Goal: Task Accomplishment & Management: Use online tool/utility

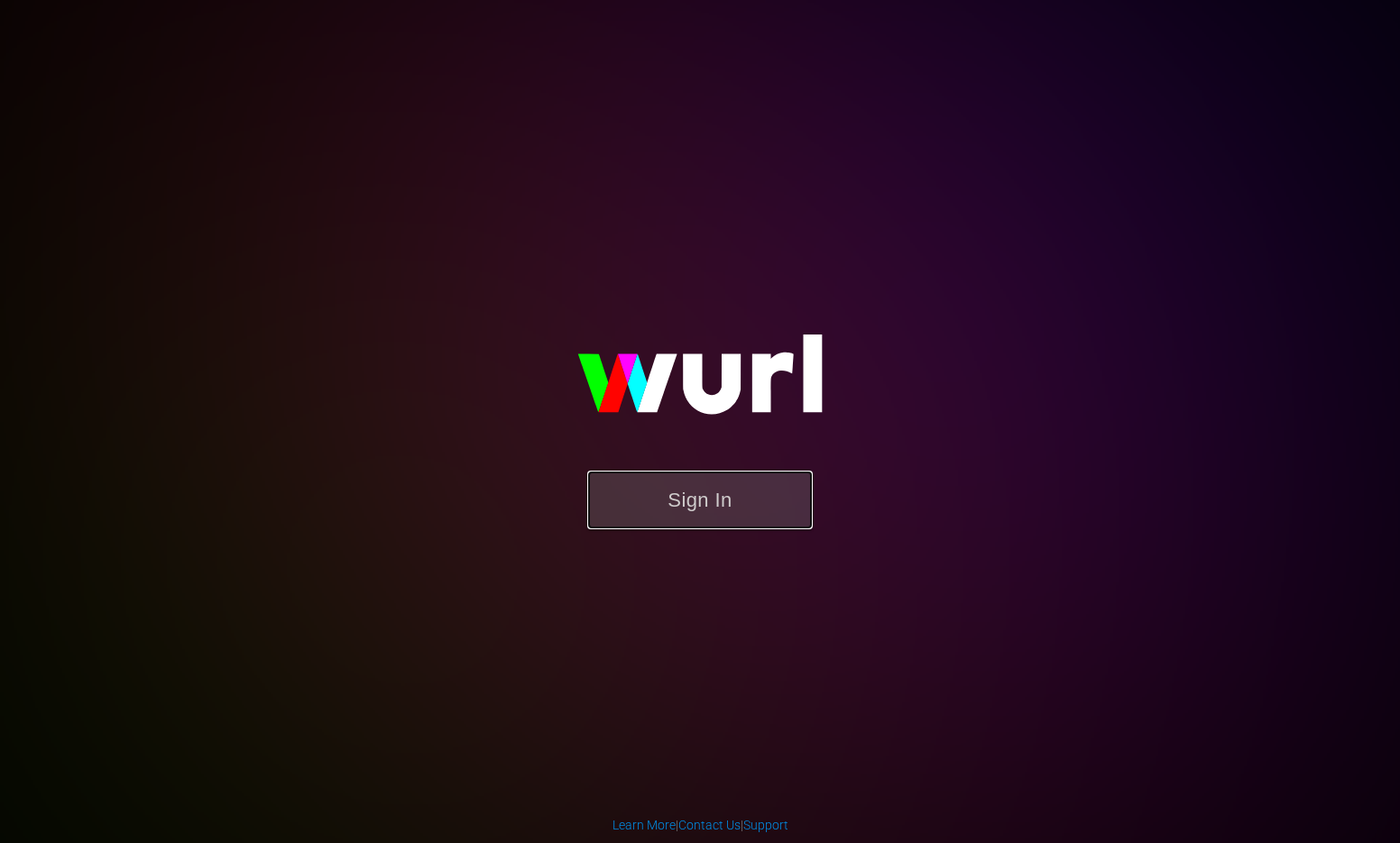
click at [673, 498] on button "Sign In" at bounding box center [700, 500] width 225 height 59
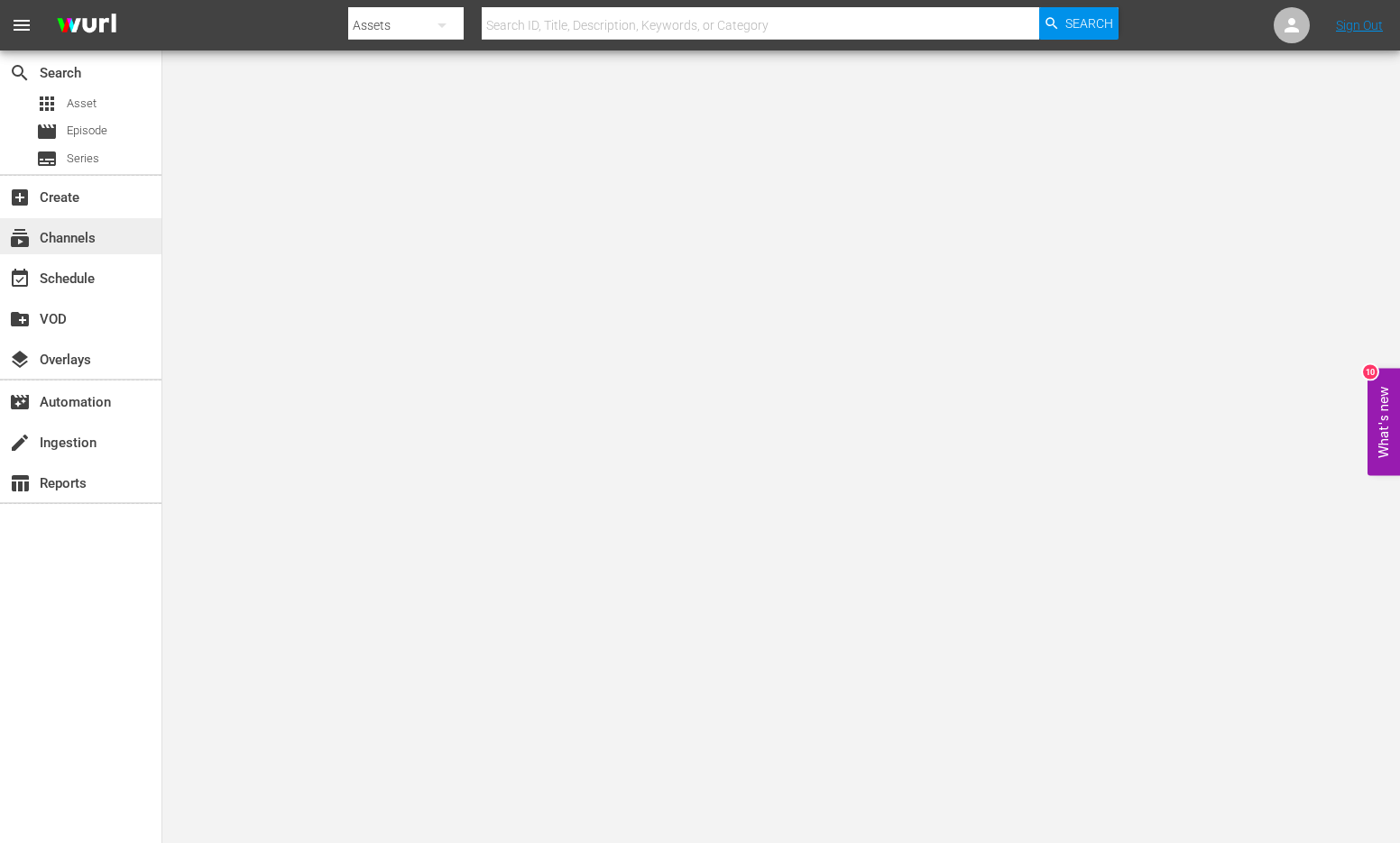
click at [81, 243] on div "subscriptions Channels" at bounding box center [50, 235] width 101 height 16
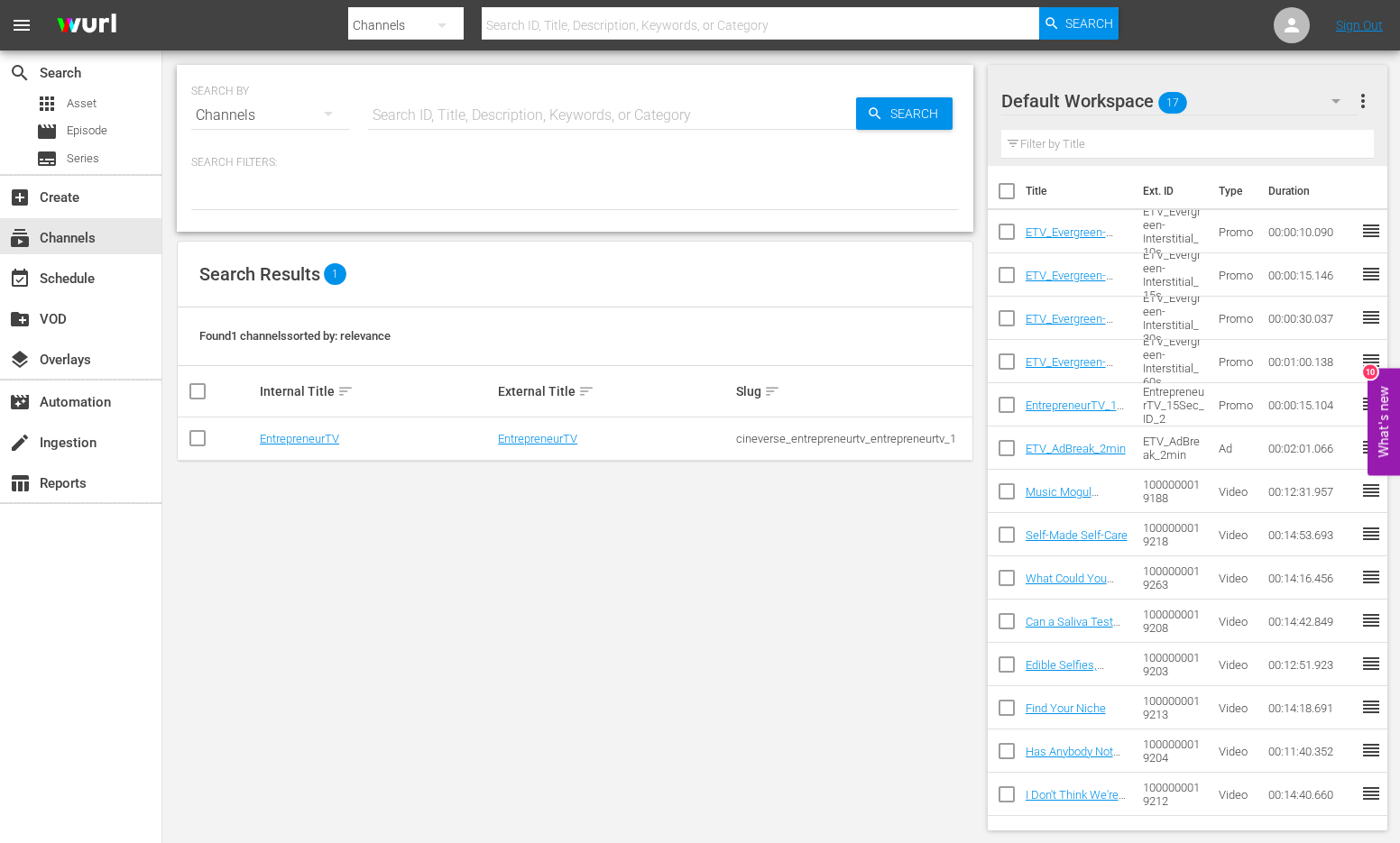
click at [187, 431] on input "checkbox" at bounding box center [197, 442] width 22 height 22
checkbox input "true"
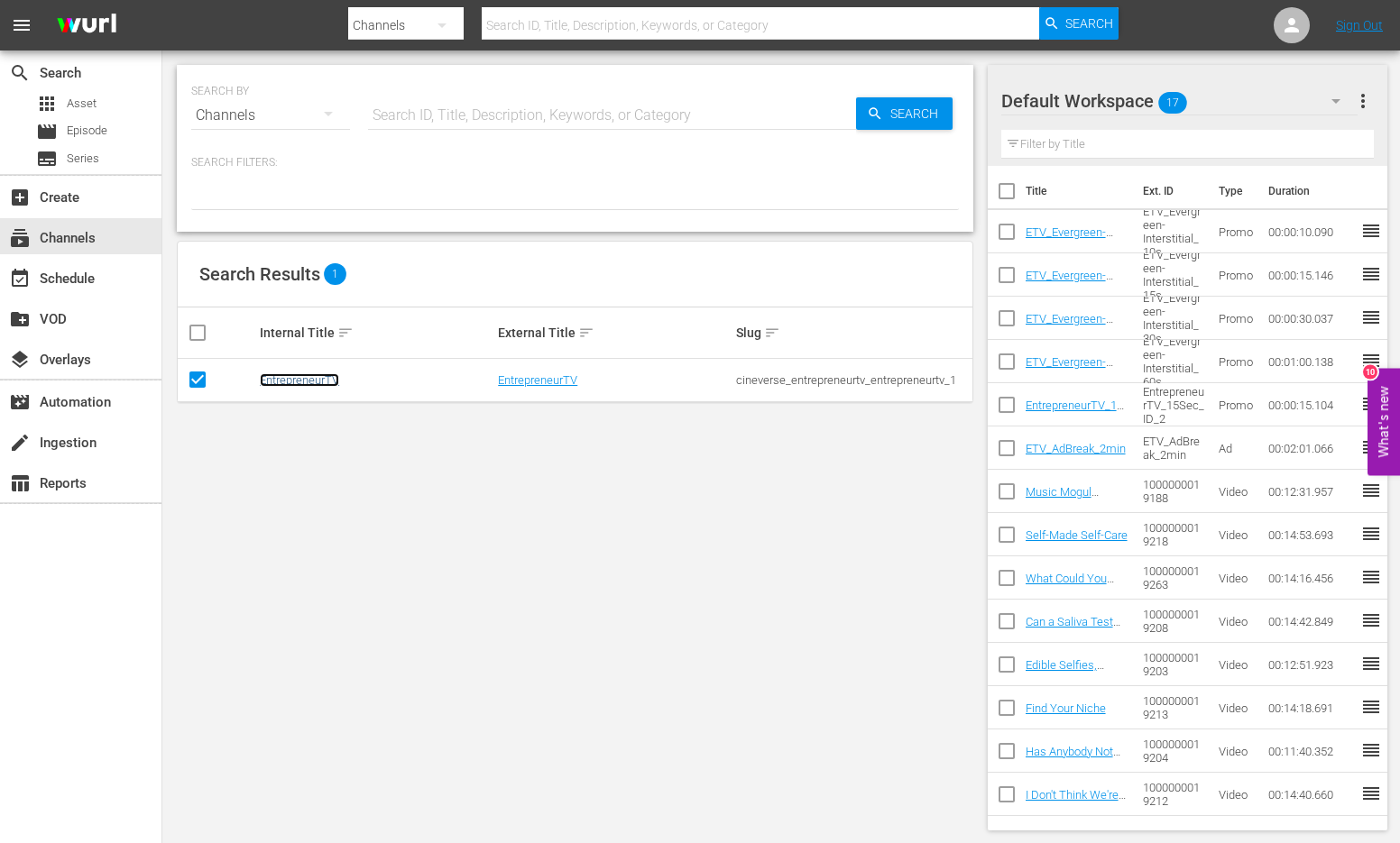
click at [282, 383] on link "EntrepreneurTV" at bounding box center [299, 380] width 80 height 13
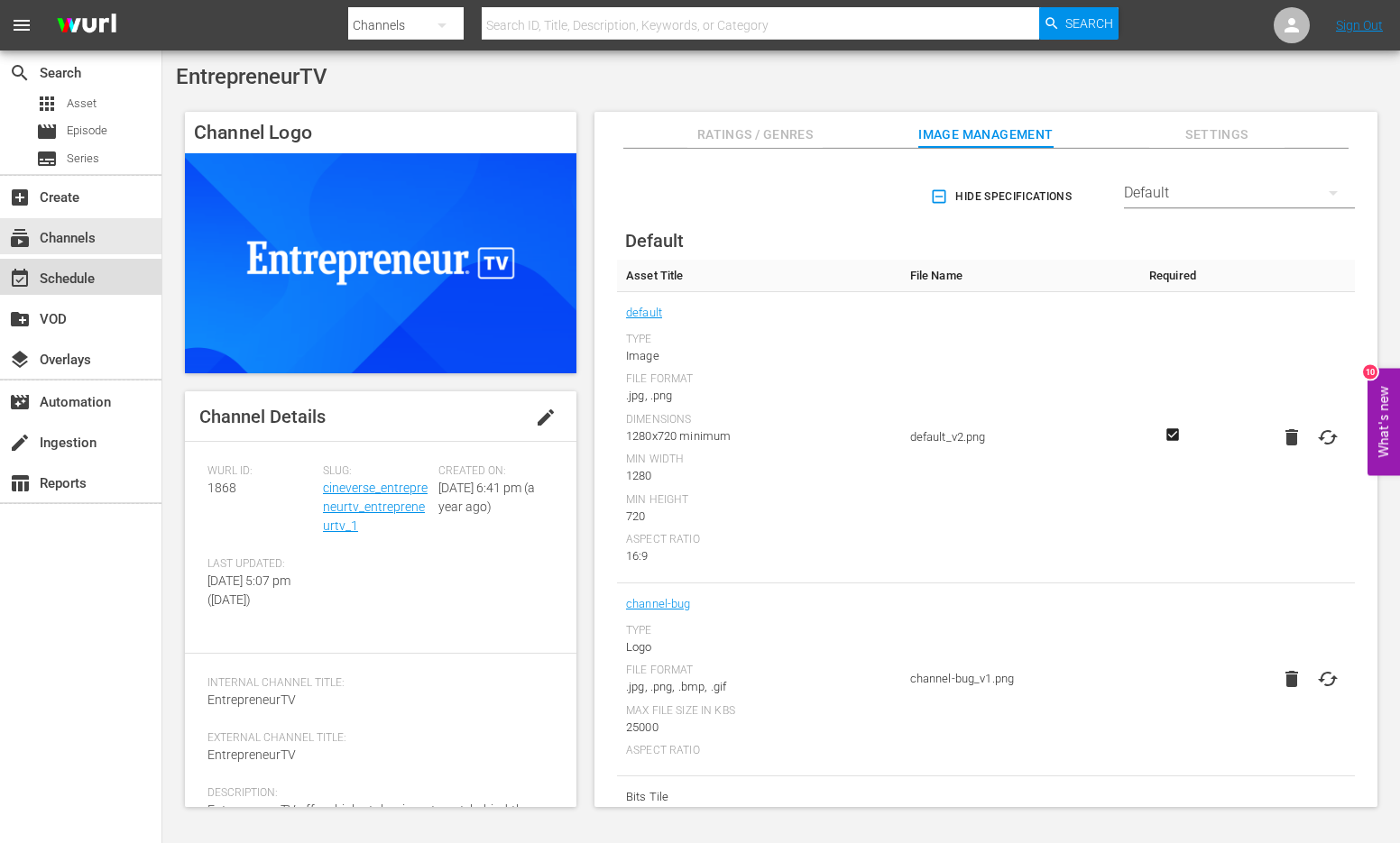
click at [44, 282] on div "event_available Schedule" at bounding box center [50, 276] width 101 height 16
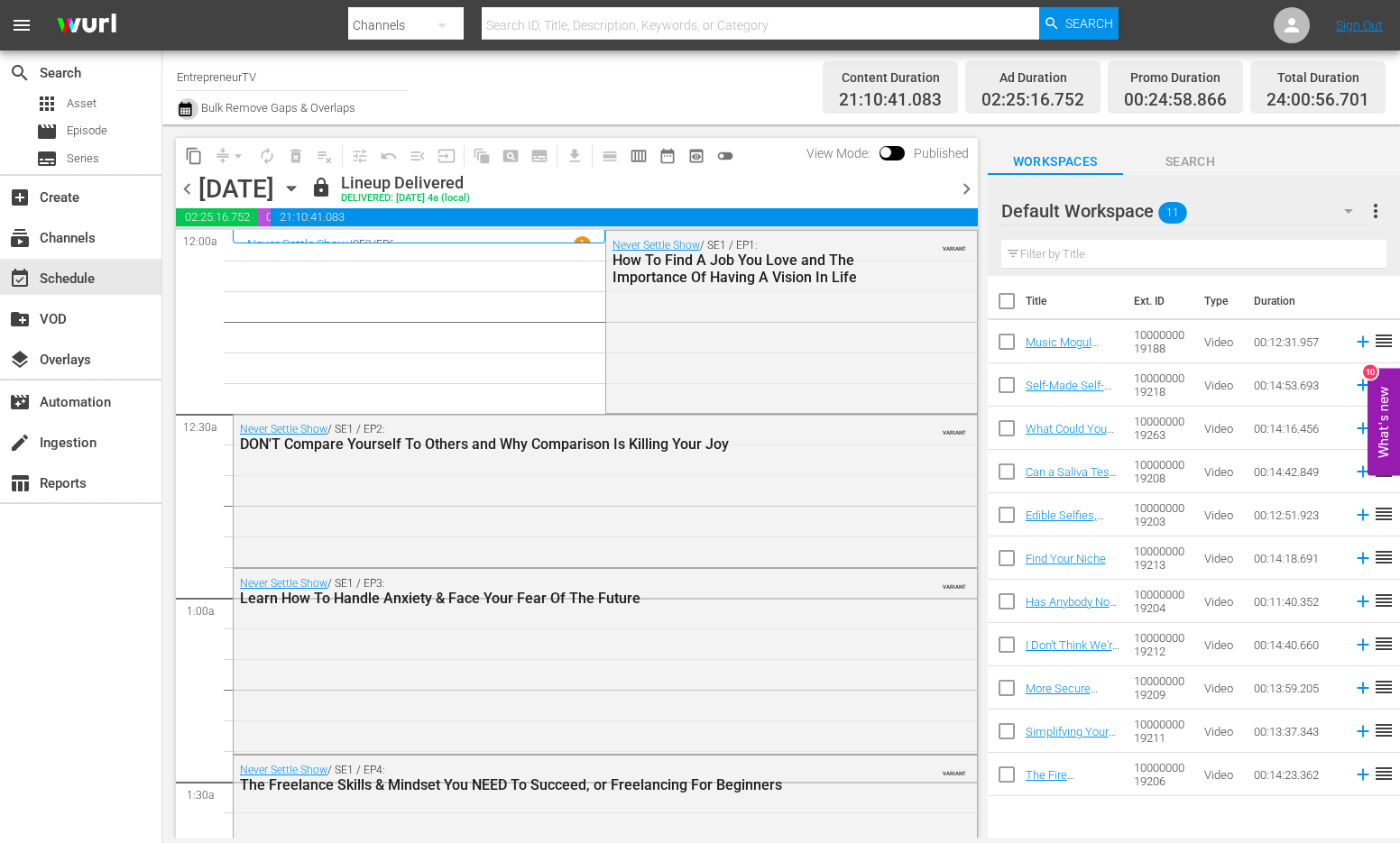
click at [182, 109] on icon "button" at bounding box center [184, 108] width 12 height 14
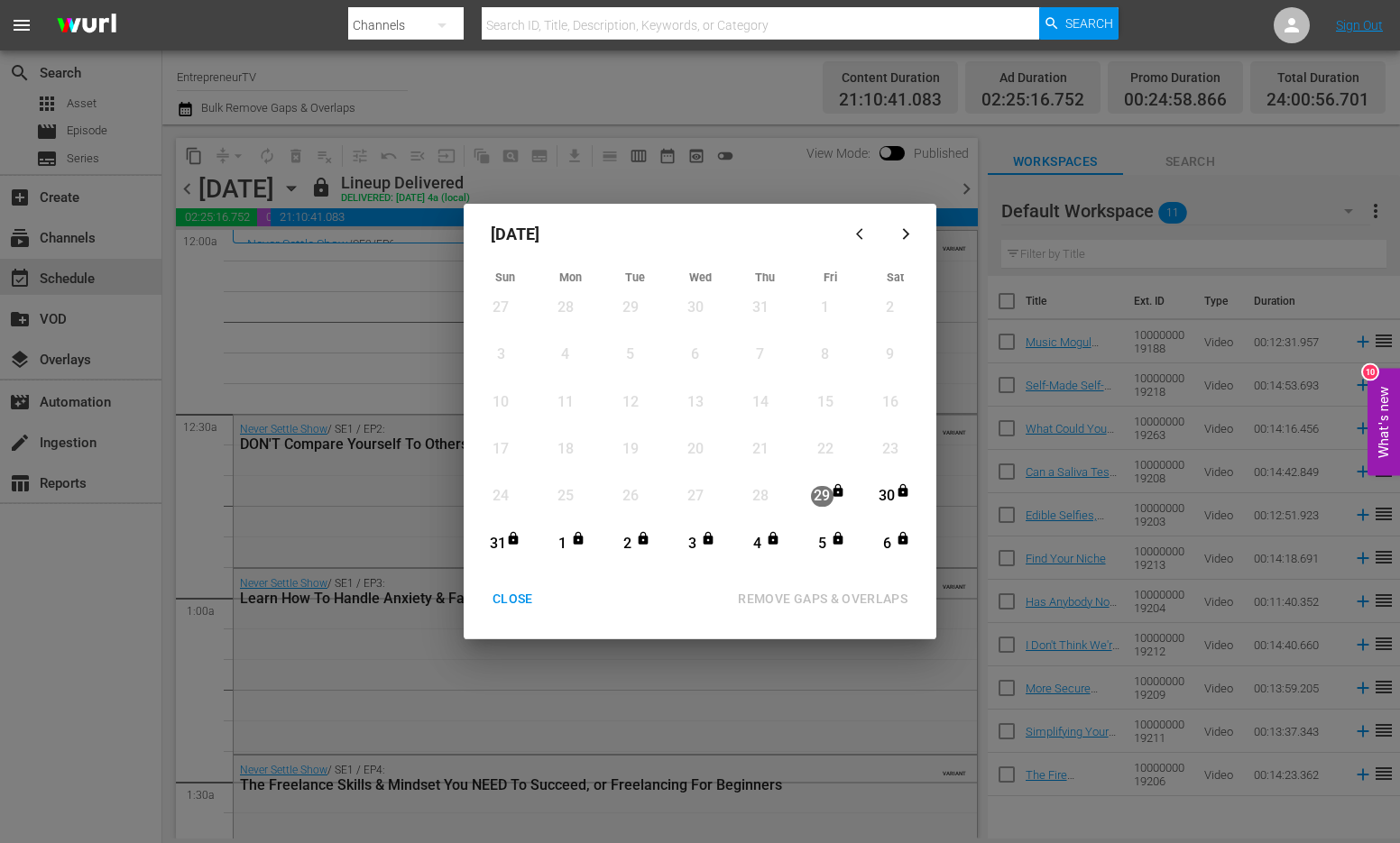
click at [903, 232] on icon "button" at bounding box center [906, 234] width 13 height 13
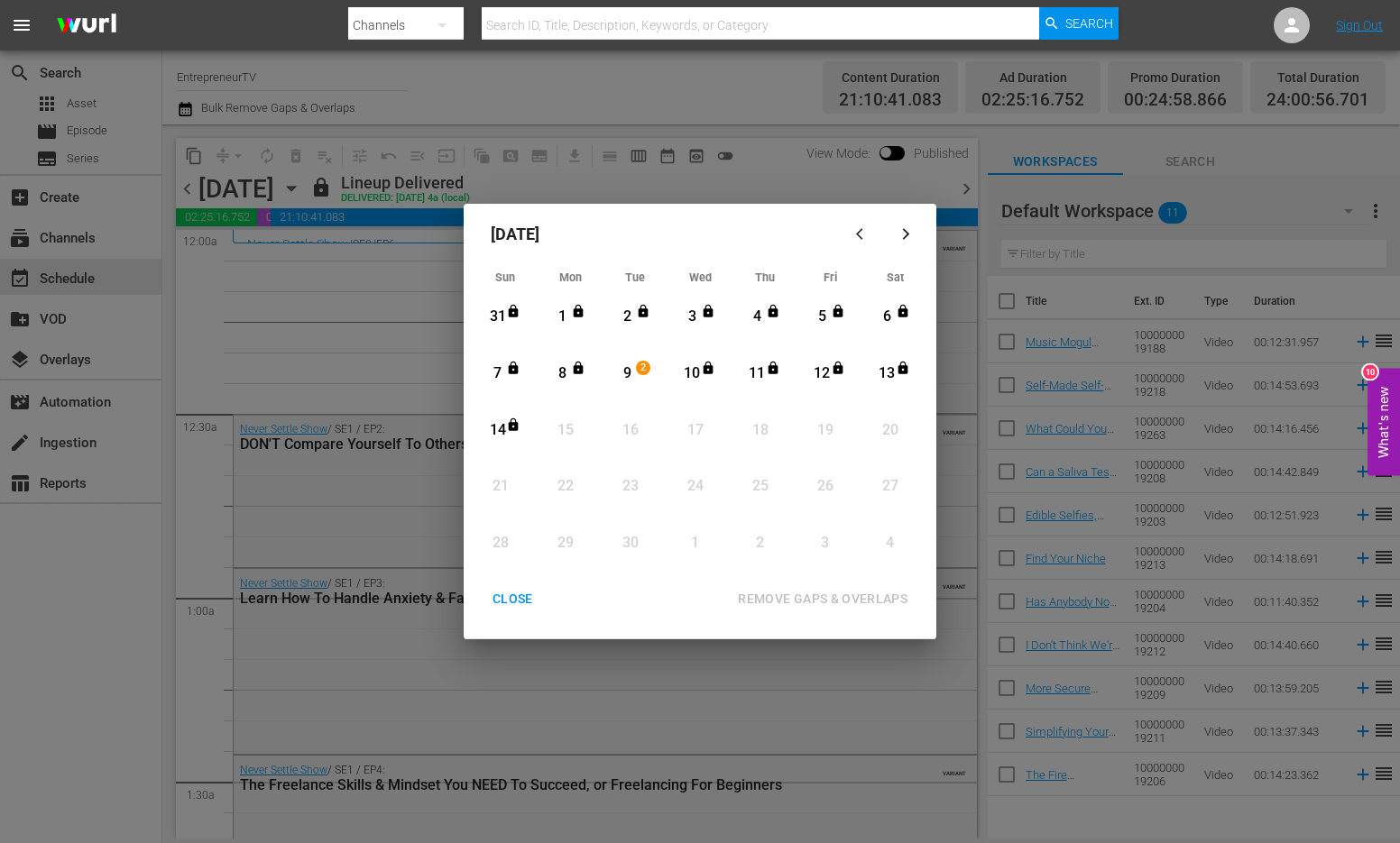
click at [623, 375] on div "9" at bounding box center [627, 374] width 23 height 21
click at [508, 610] on button "CLOSE" at bounding box center [512, 599] width 84 height 33
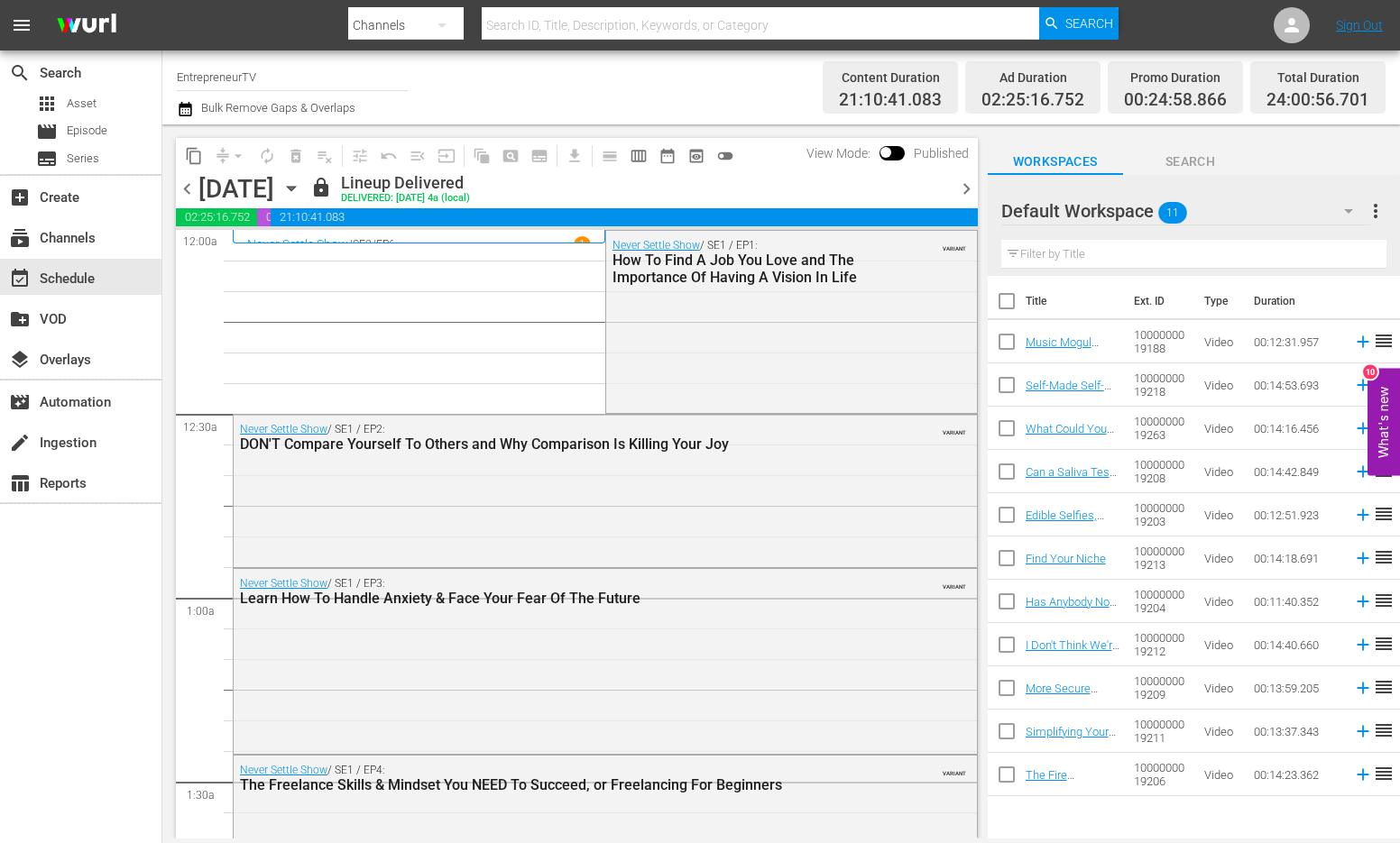
click at [301, 188] on icon "button" at bounding box center [291, 188] width 20 height 20
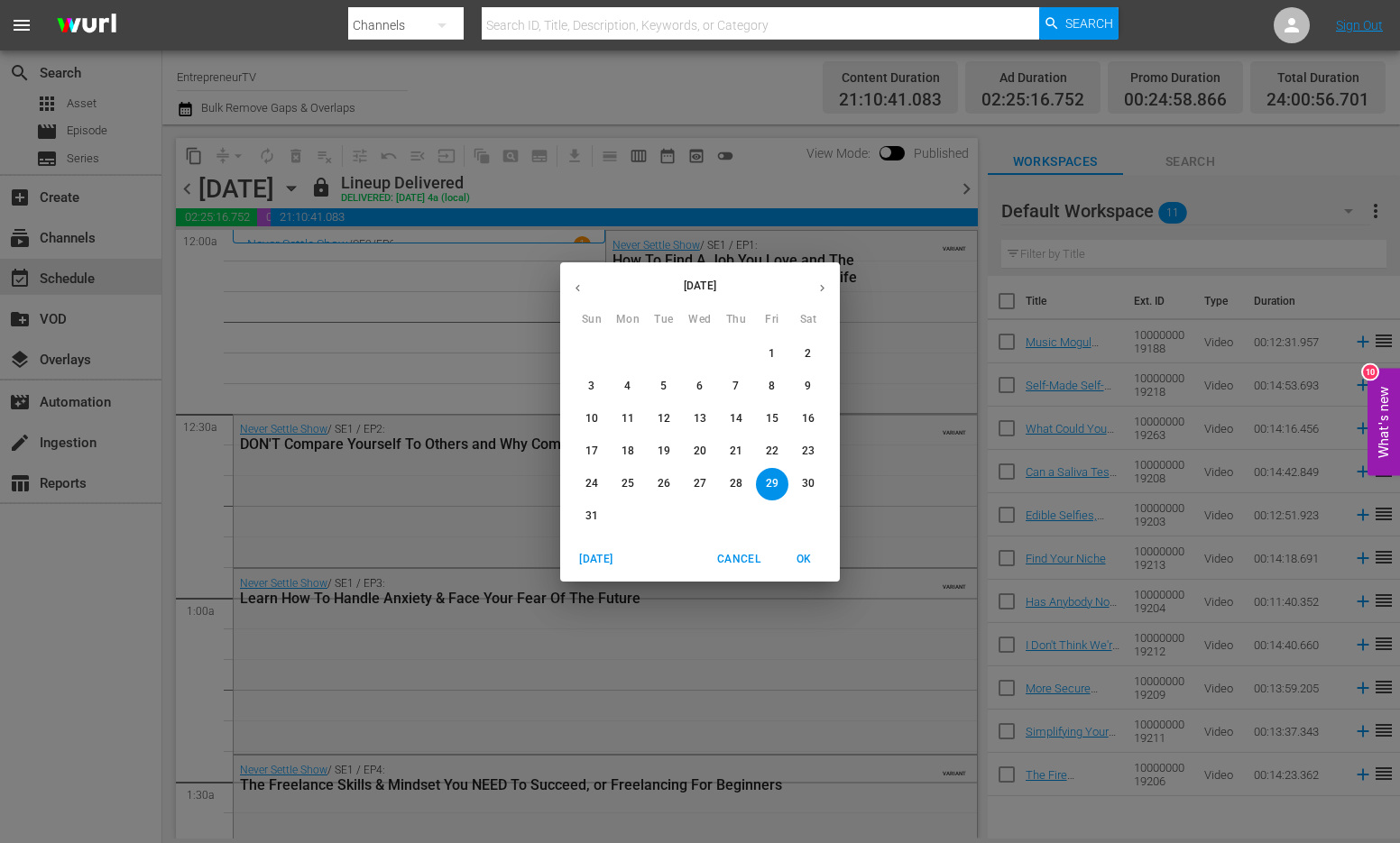
click at [819, 278] on button "button" at bounding box center [822, 288] width 35 height 35
click at [662, 388] on p "9" at bounding box center [663, 387] width 7 height 15
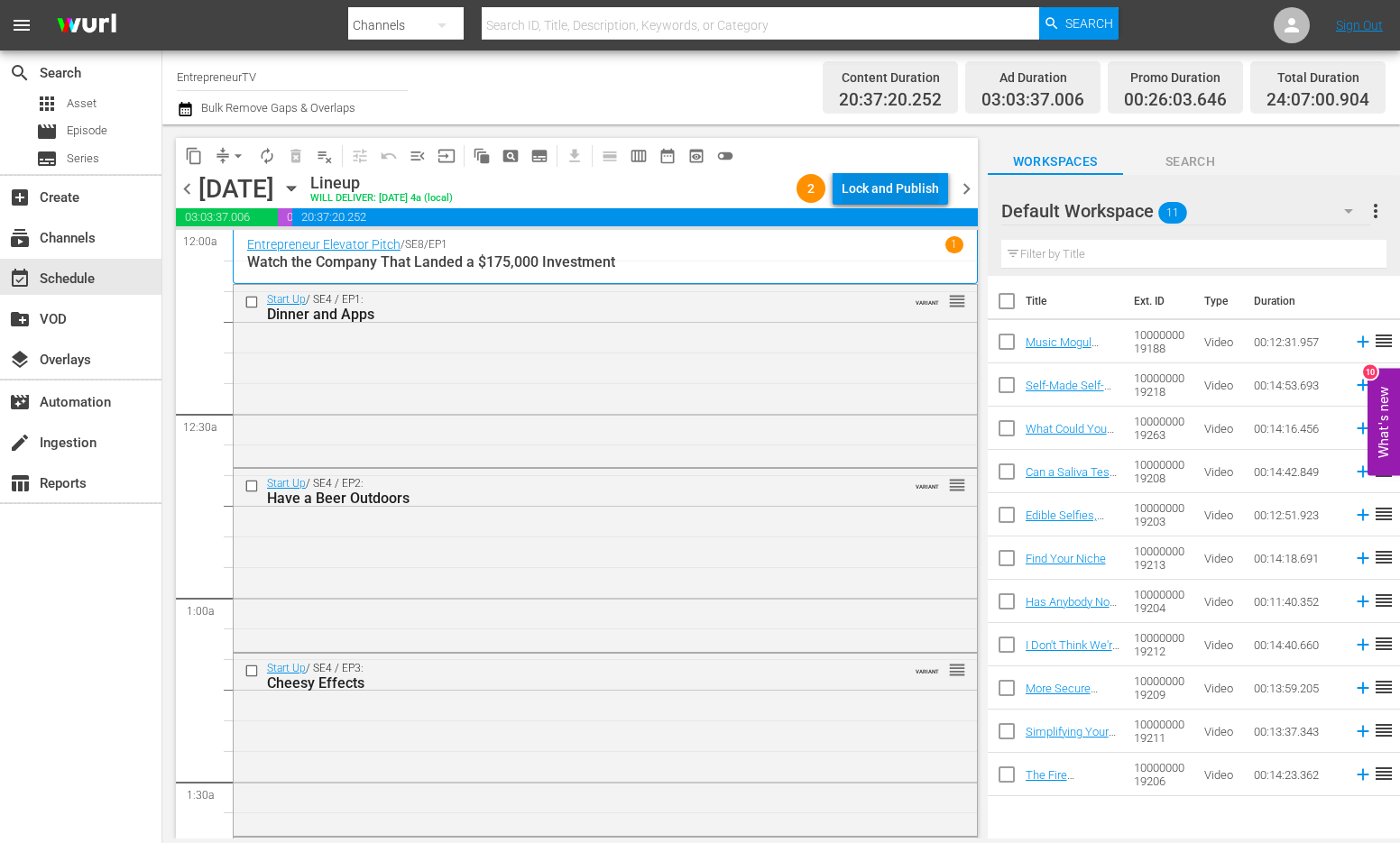
click at [905, 180] on div "Lock and Publish" at bounding box center [890, 188] width 98 height 32
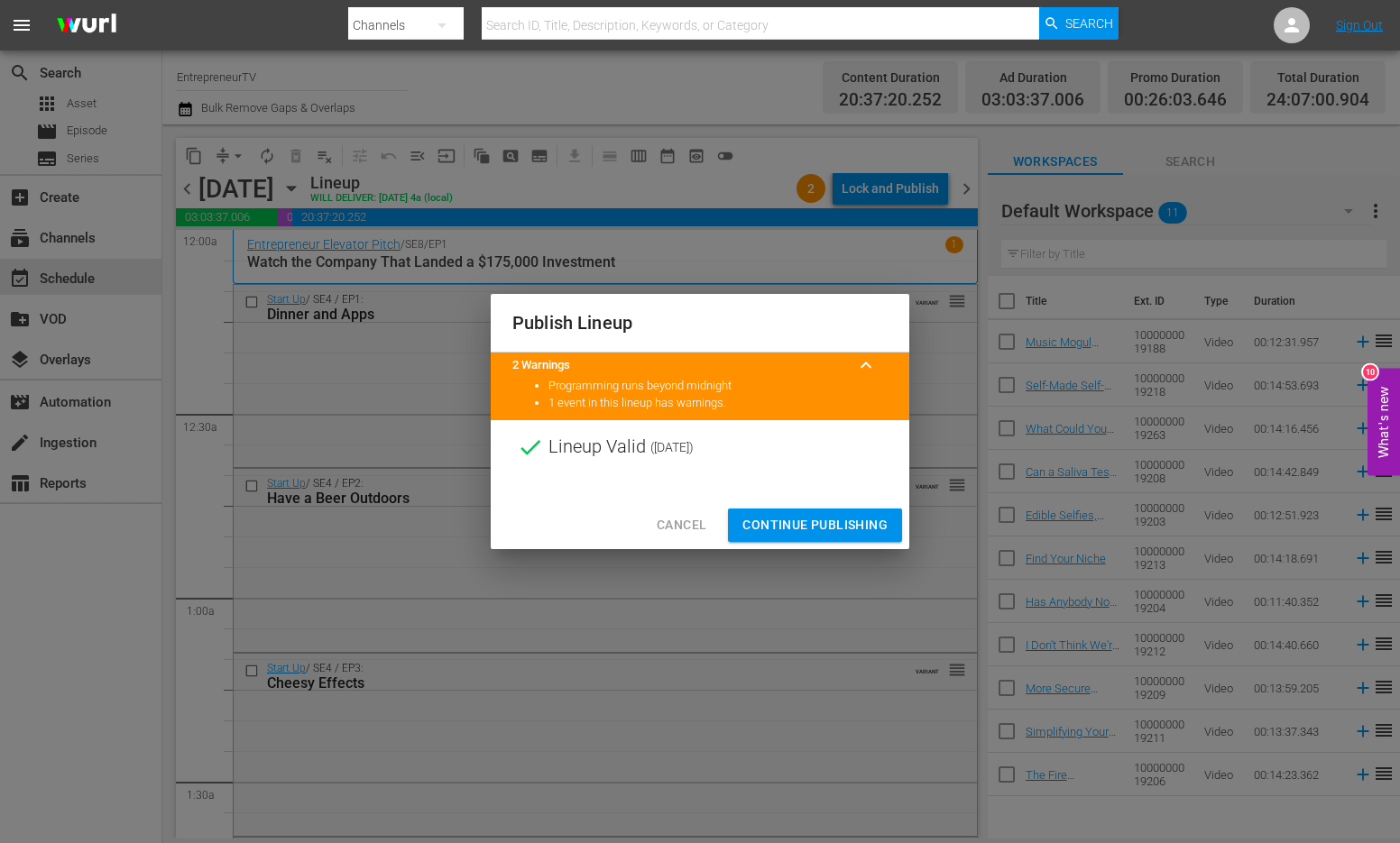
click at [795, 529] on span "Continue Publishing" at bounding box center [815, 526] width 145 height 23
